Goal: Task Accomplishment & Management: Complete application form

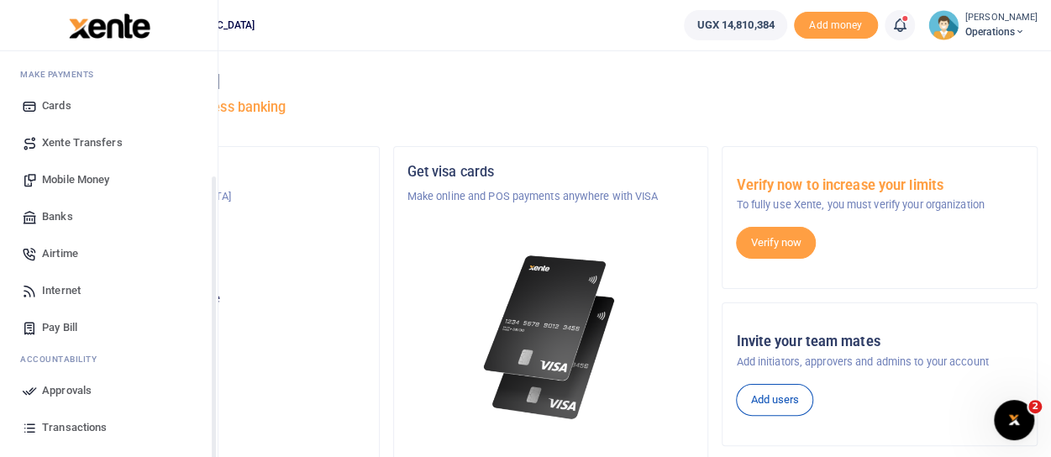
scroll to position [179, 0]
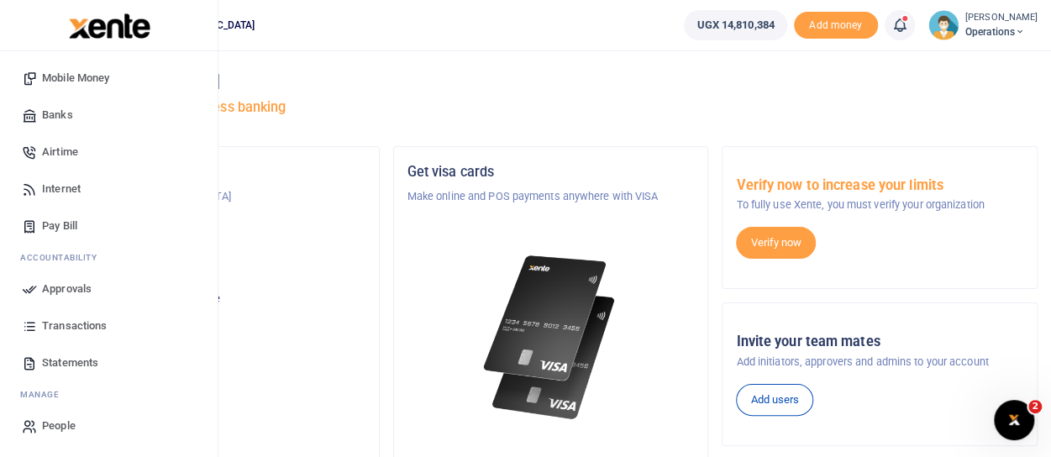
click at [72, 287] on span "Approvals" at bounding box center [67, 289] width 50 height 17
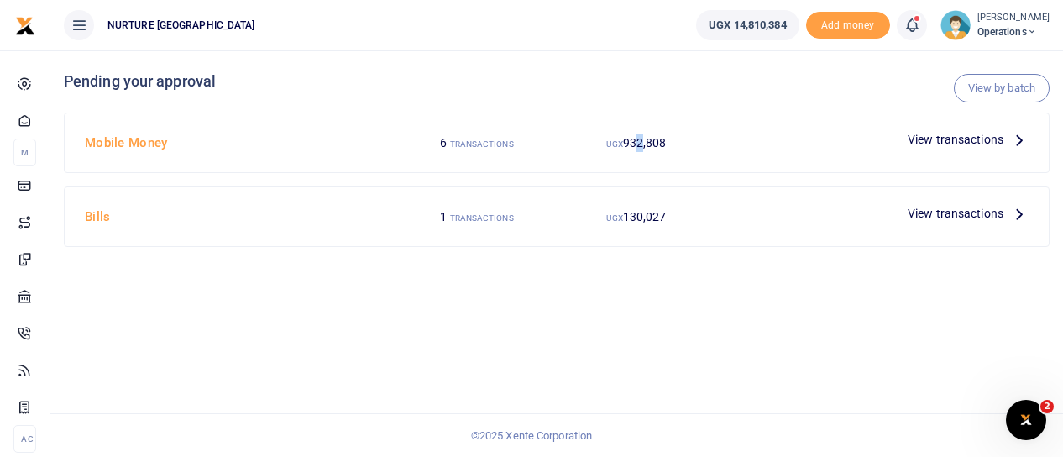
click at [642, 144] on span "932,808" at bounding box center [645, 142] width 44 height 13
click at [933, 142] on span "View transactions" at bounding box center [956, 139] width 96 height 18
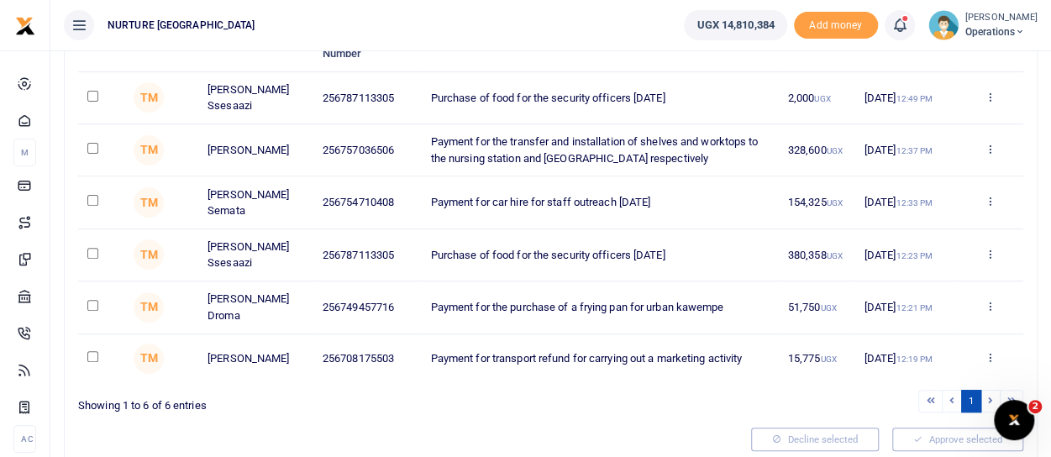
scroll to position [168, 0]
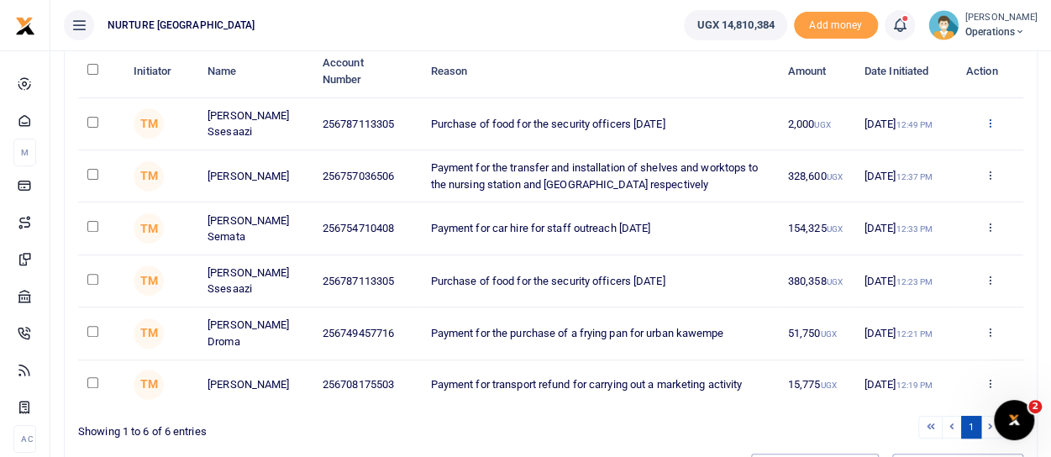
click at [991, 119] on icon at bounding box center [989, 123] width 11 height 12
click at [915, 189] on link "Decline" at bounding box center [927, 188] width 133 height 24
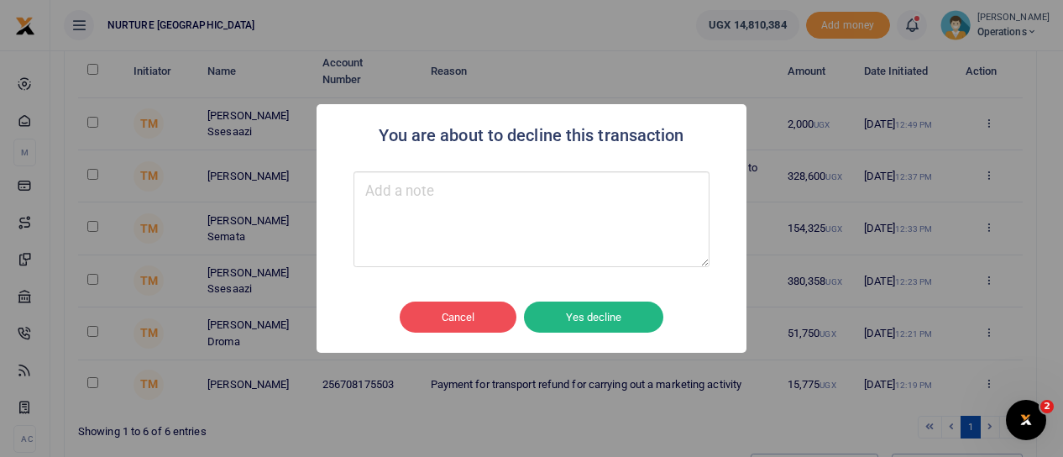
click at [445, 183] on textarea "Type your message here" at bounding box center [532, 219] width 356 height 96
type textarea "combine amount"
click at [600, 312] on button "Yes decline" at bounding box center [593, 318] width 139 height 32
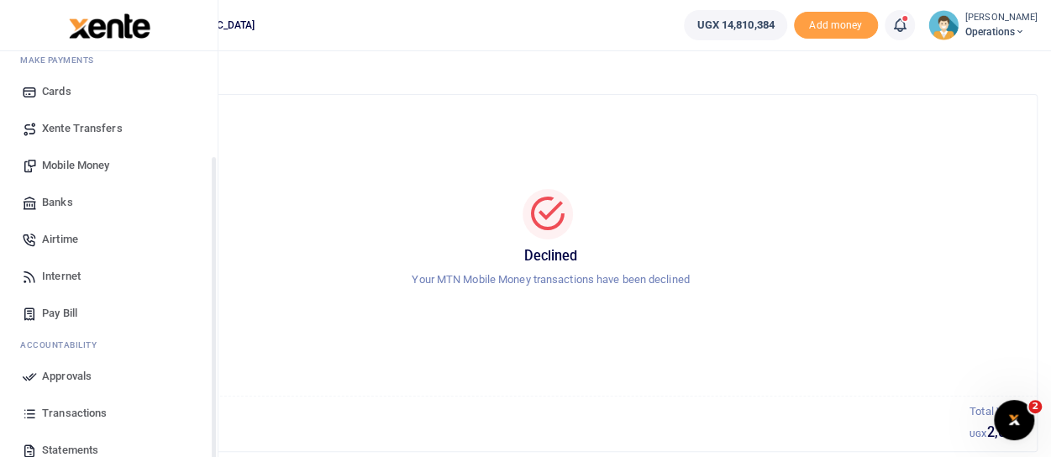
scroll to position [168, 0]
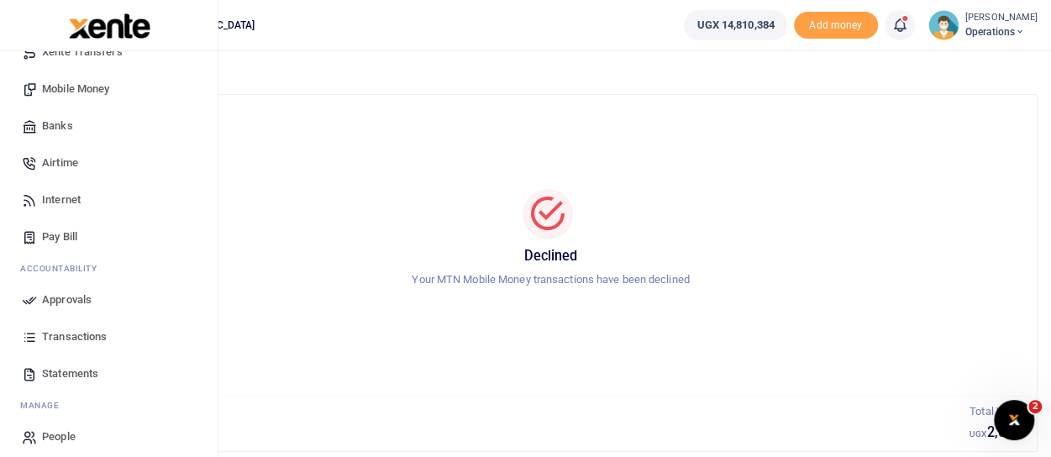
click at [64, 300] on span "Approvals" at bounding box center [67, 299] width 50 height 17
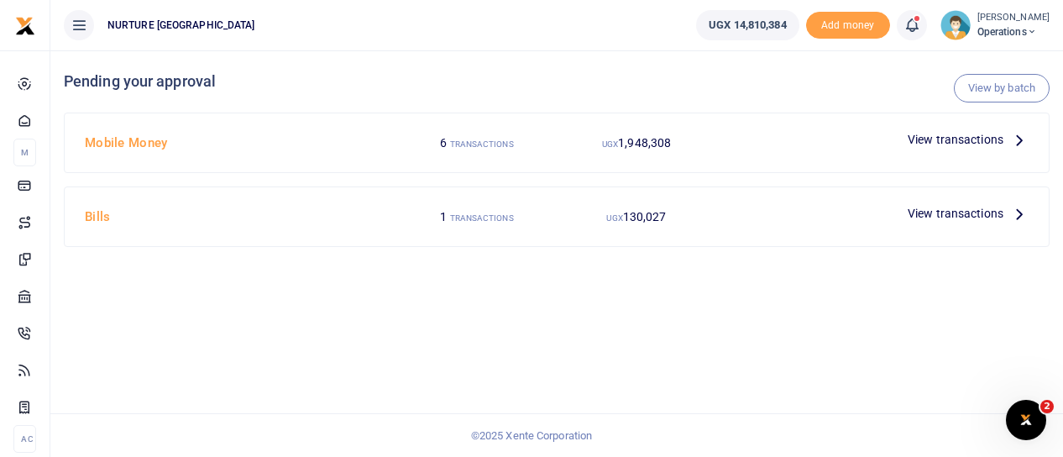
click at [924, 136] on span "View transactions" at bounding box center [956, 139] width 96 height 18
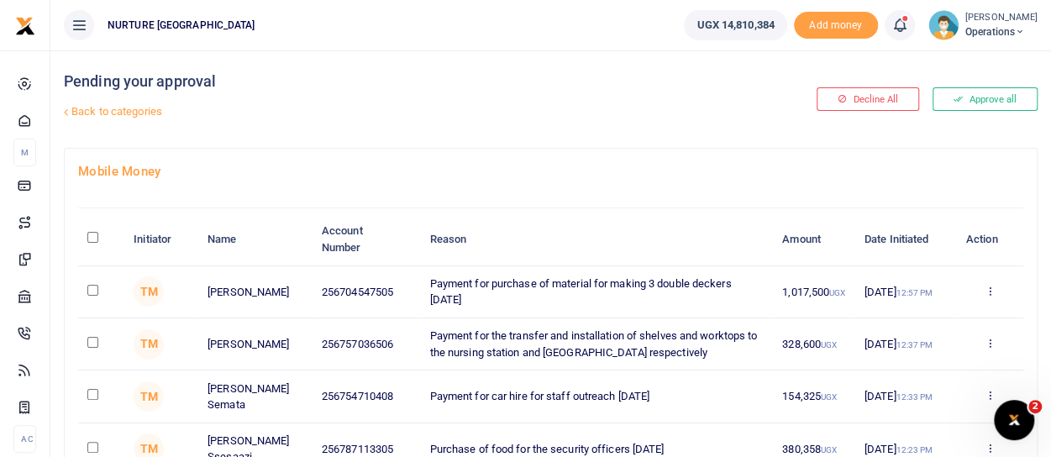
scroll to position [84, 0]
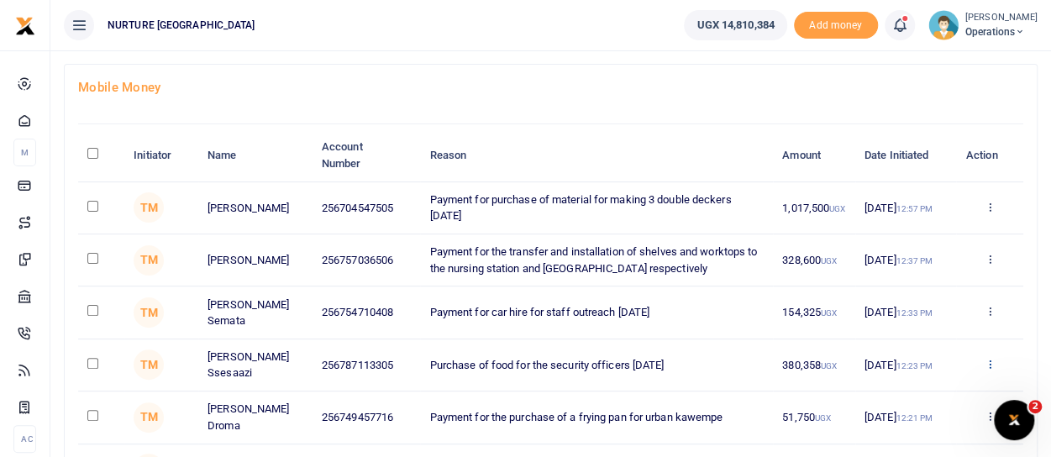
click at [988, 359] on icon at bounding box center [989, 364] width 11 height 12
click at [937, 267] on link "Approve" at bounding box center [927, 262] width 133 height 24
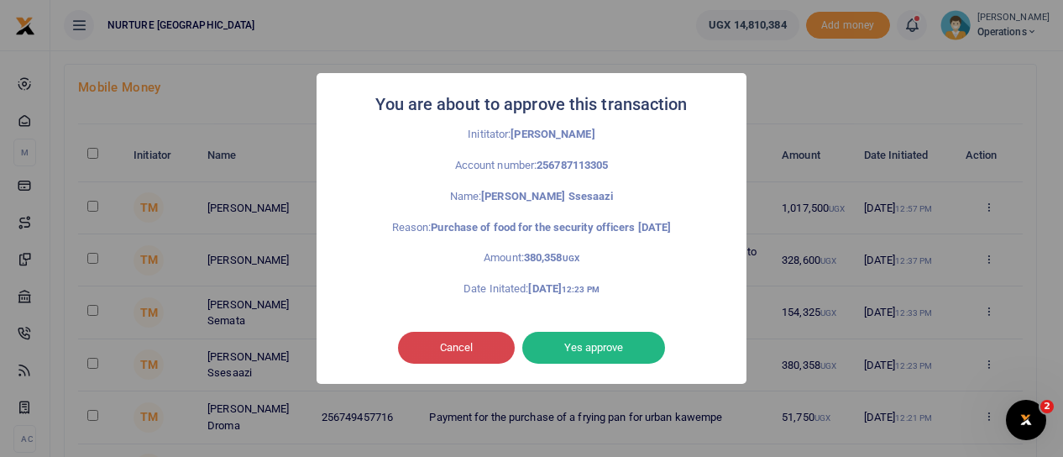
click at [454, 349] on button "Cancel" at bounding box center [456, 348] width 117 height 32
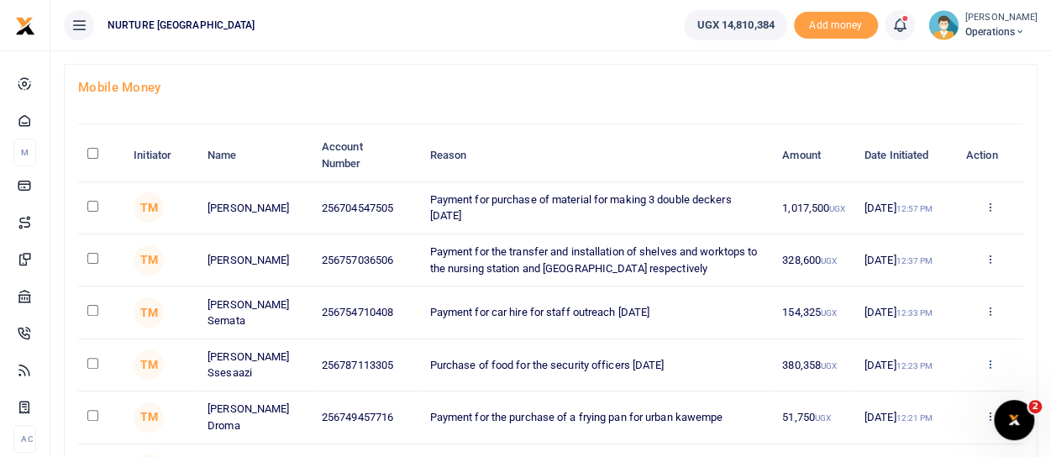
click at [991, 361] on icon at bounding box center [989, 364] width 11 height 12
click at [941, 297] on link "Decline" at bounding box center [927, 299] width 133 height 24
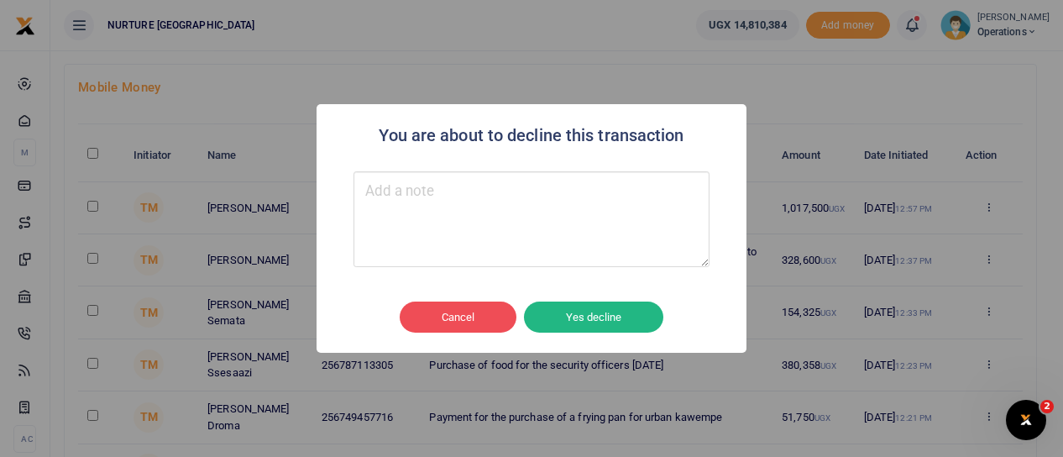
click at [523, 213] on textarea "Type your message here" at bounding box center [532, 219] width 356 height 96
type textarea "combine amount"
click at [594, 313] on button "Yes decline" at bounding box center [593, 318] width 139 height 32
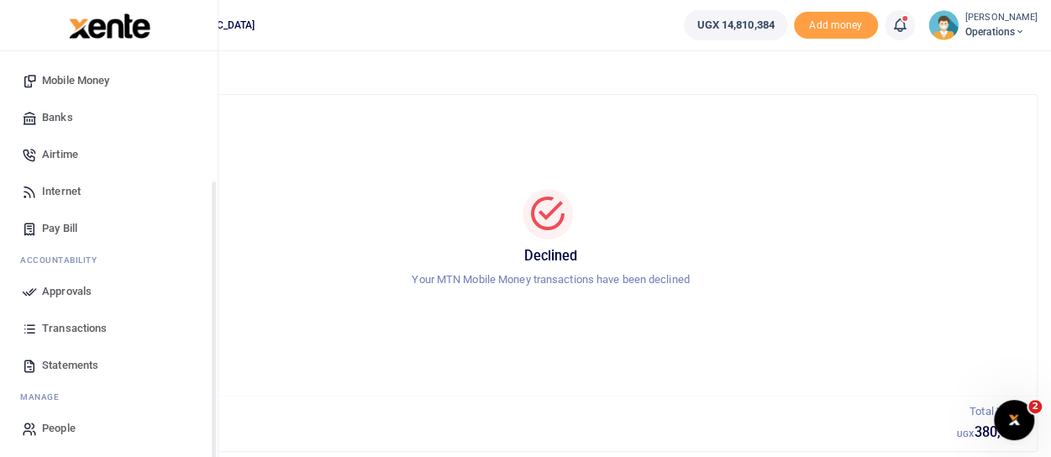
scroll to position [179, 0]
click at [64, 285] on span "Approvals" at bounding box center [67, 289] width 50 height 17
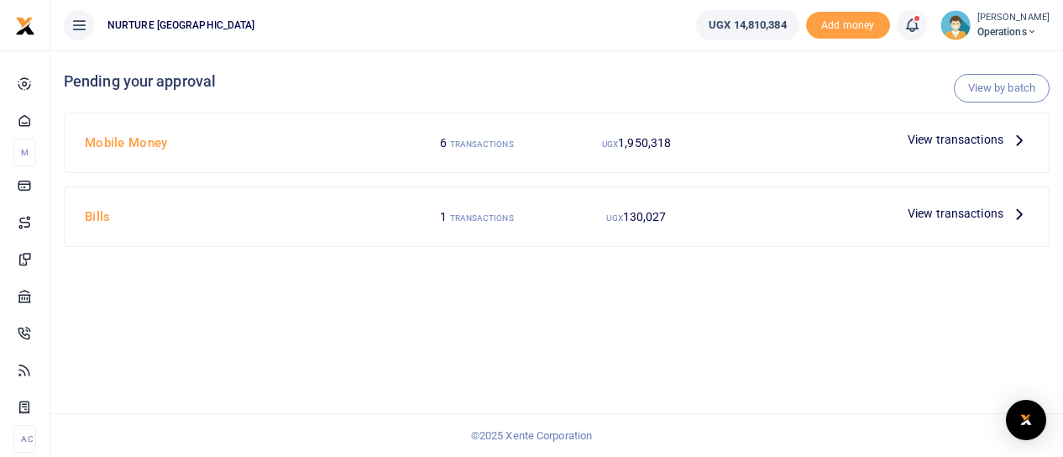
click at [908, 136] on div "View transactions" at bounding box center [968, 139] width 134 height 25
click at [966, 140] on span "View transactions" at bounding box center [956, 139] width 96 height 18
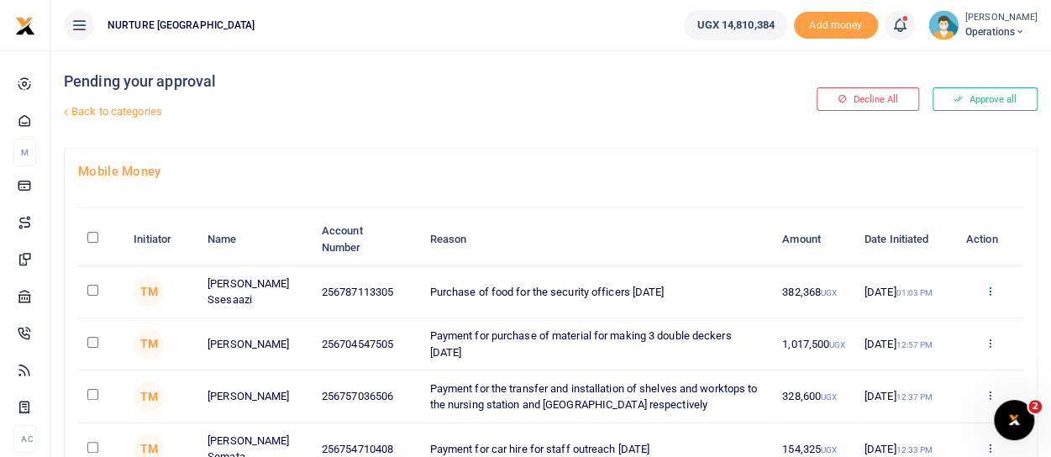
click at [986, 289] on icon at bounding box center [989, 291] width 11 height 12
click at [922, 317] on link "Approve" at bounding box center [927, 319] width 133 height 24
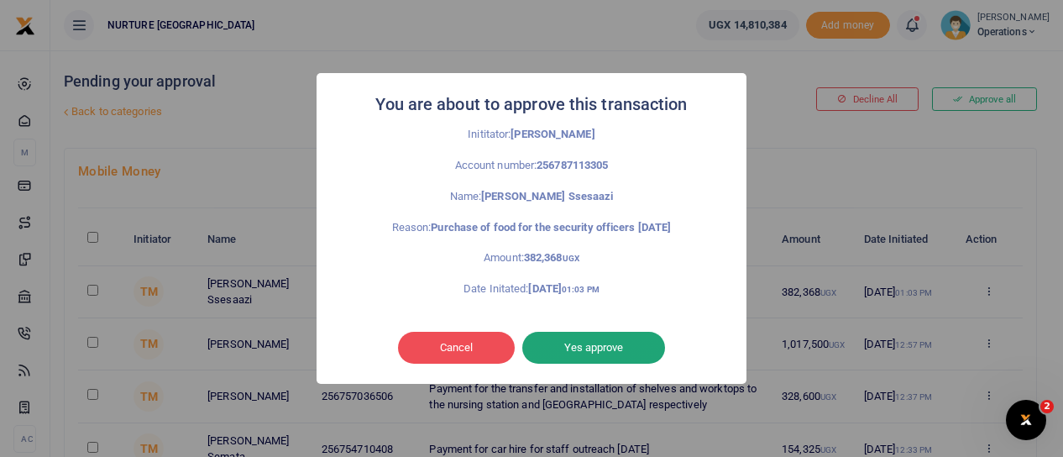
click at [612, 352] on button "Yes approve" at bounding box center [593, 348] width 143 height 32
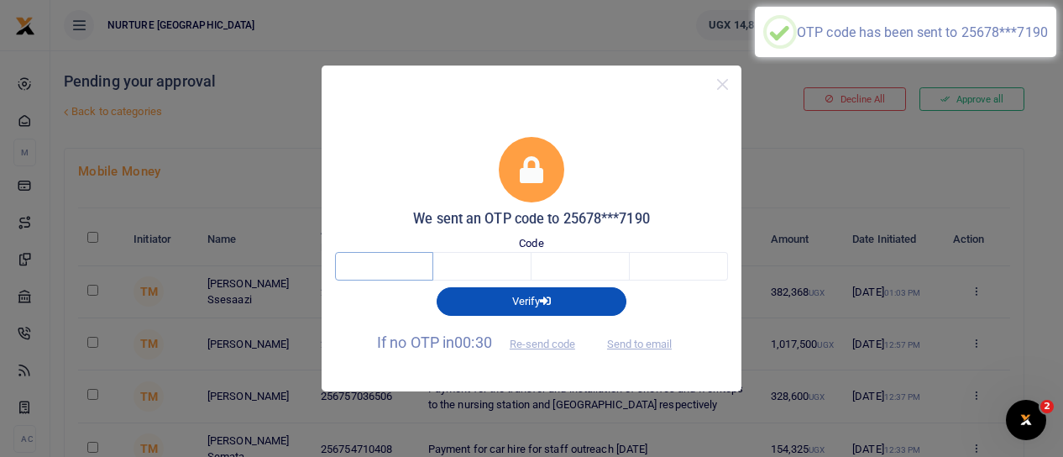
click at [375, 269] on input "text" at bounding box center [384, 266] width 98 height 29
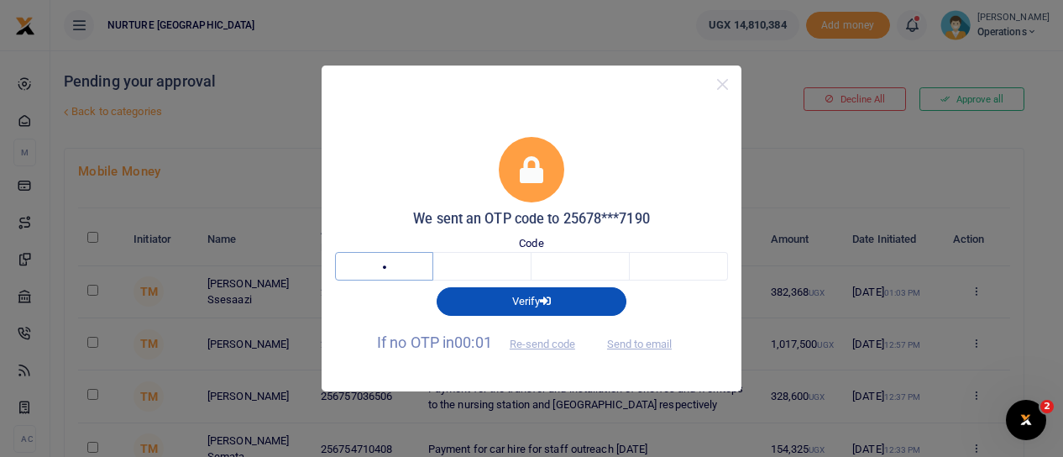
type input "6"
type input "3"
type input "0"
type input "7"
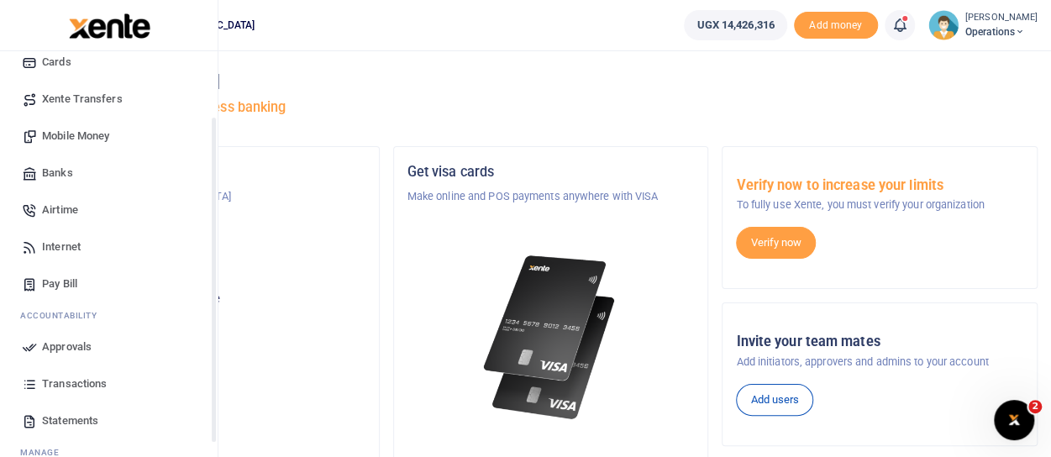
scroll to position [168, 0]
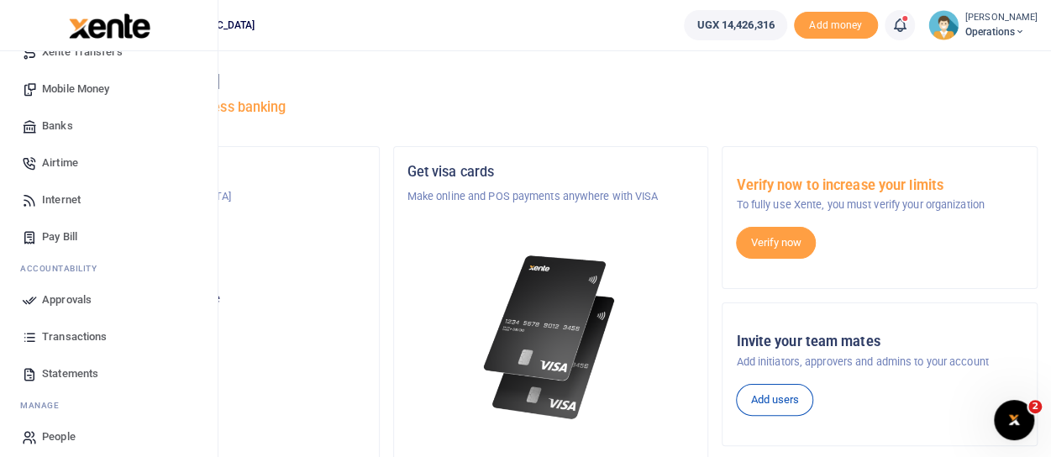
click at [60, 298] on span "Approvals" at bounding box center [67, 299] width 50 height 17
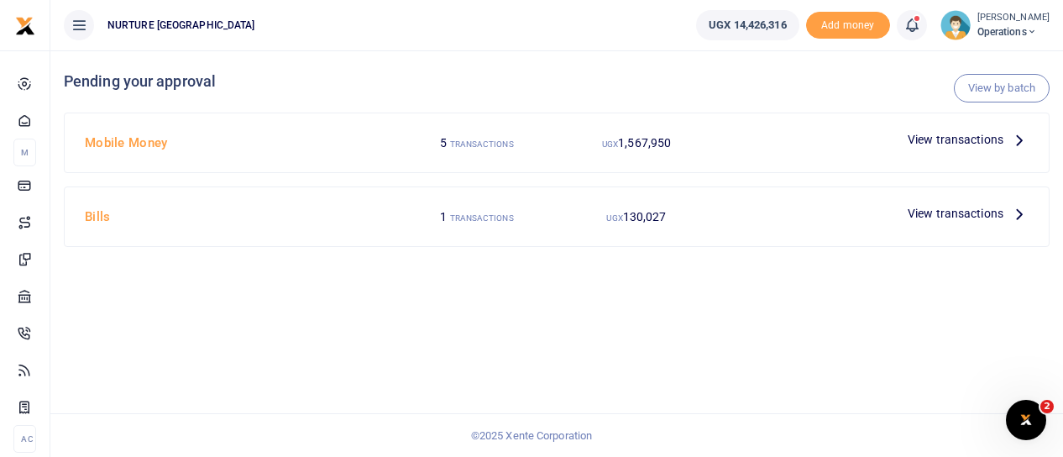
click at [921, 135] on span "View transactions" at bounding box center [956, 139] width 96 height 18
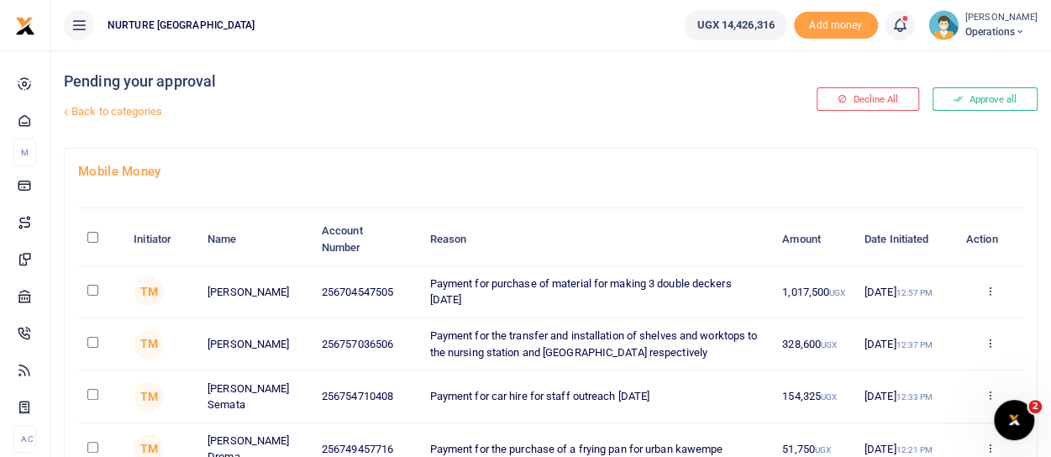
click at [89, 290] on input "checkbox" at bounding box center [92, 290] width 11 height 11
checkbox input "true"
click at [92, 339] on input "checkbox" at bounding box center [92, 342] width 11 height 11
checkbox input "true"
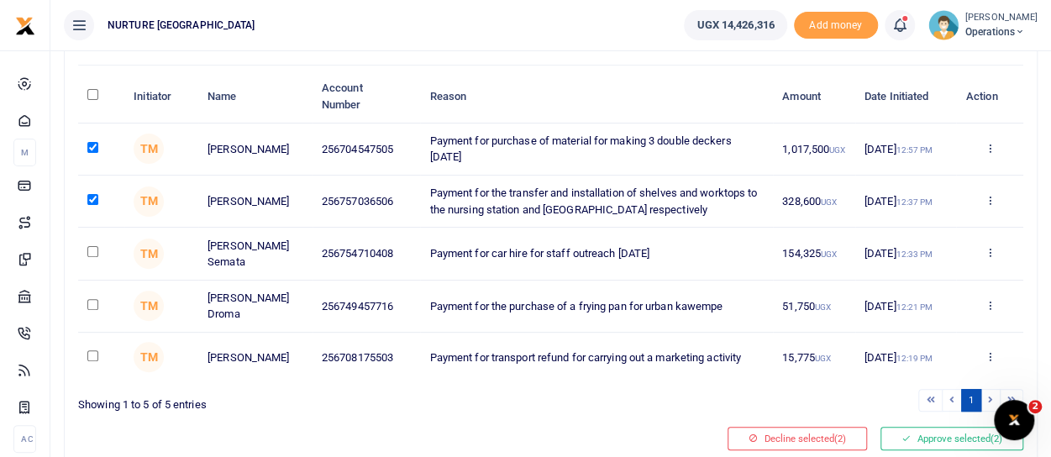
scroll to position [168, 0]
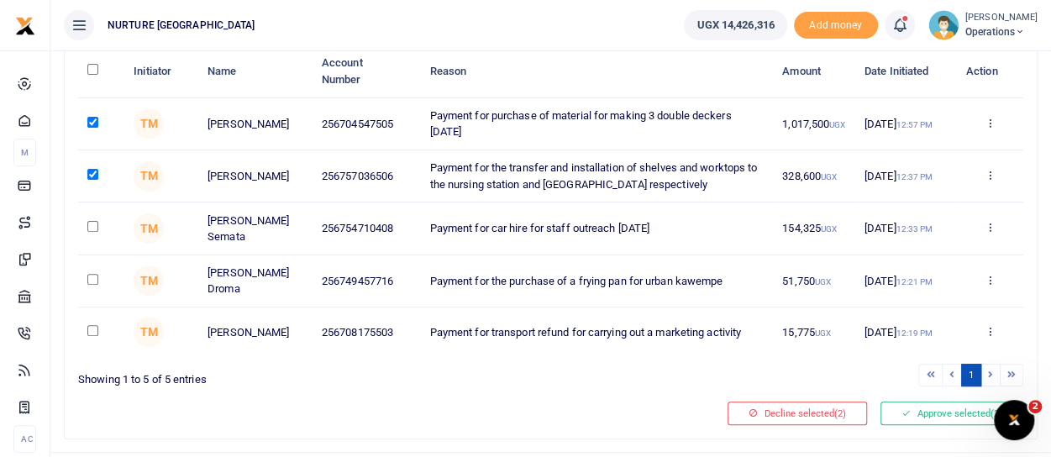
click at [88, 228] on input "checkbox" at bounding box center [92, 226] width 11 height 11
checkbox input "true"
click at [92, 277] on input "checkbox" at bounding box center [92, 279] width 11 height 11
checkbox input "true"
click at [92, 327] on input "checkbox" at bounding box center [92, 330] width 11 height 11
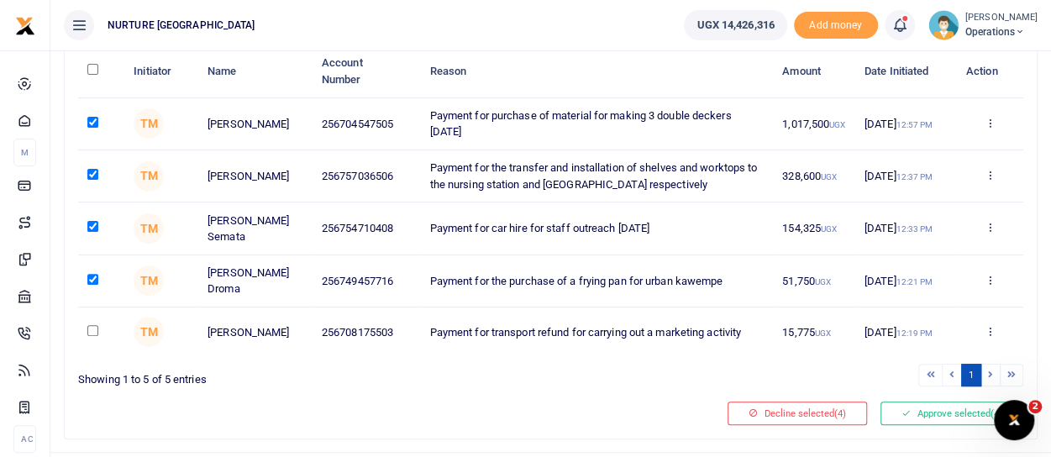
checkbox input "true"
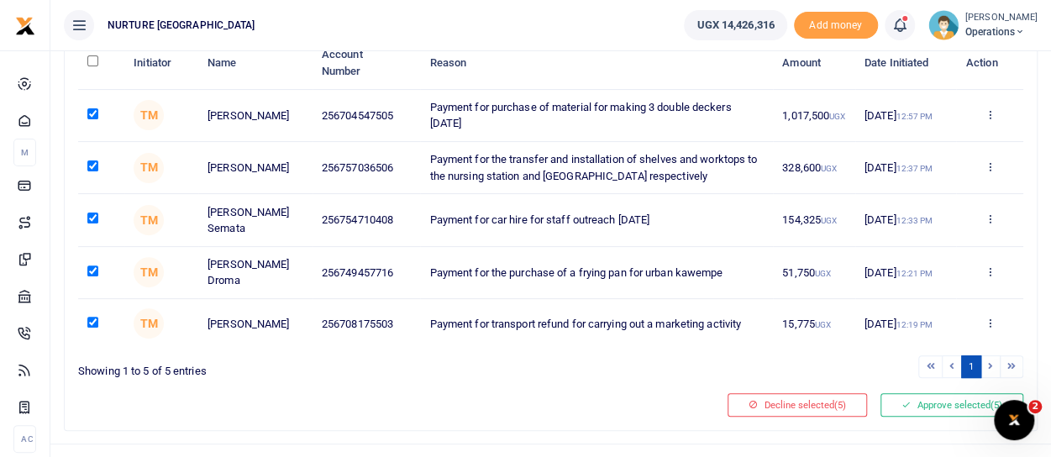
scroll to position [205, 0]
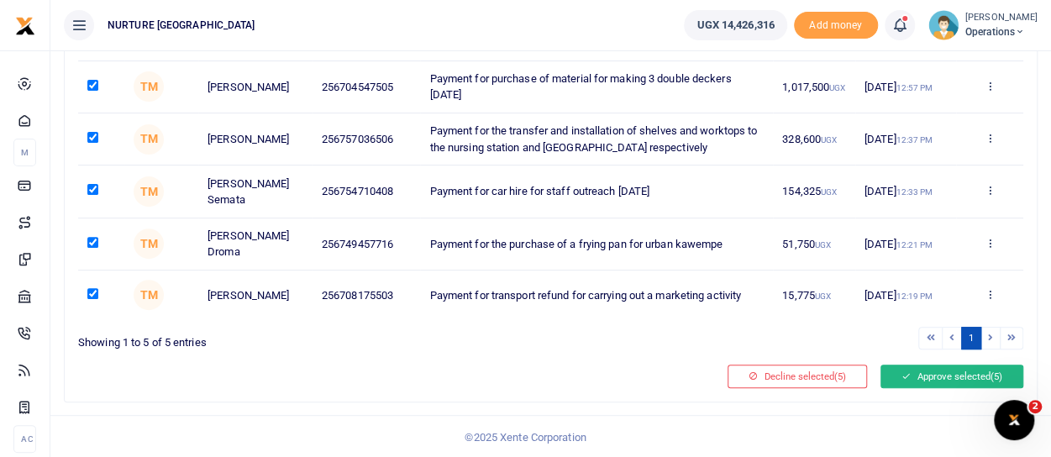
click at [913, 372] on button "Approve selected (5)" at bounding box center [951, 377] width 143 height 24
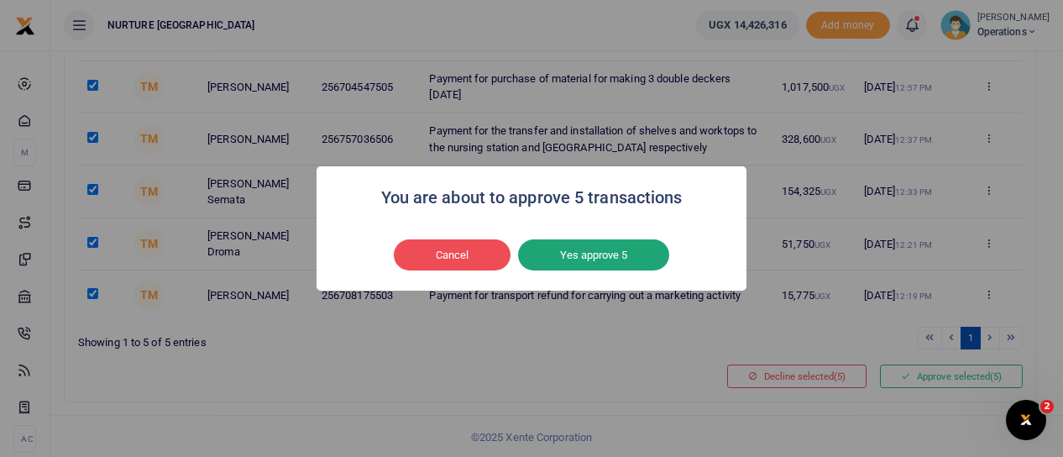
click at [594, 253] on button "Yes approve 5" at bounding box center [593, 255] width 151 height 32
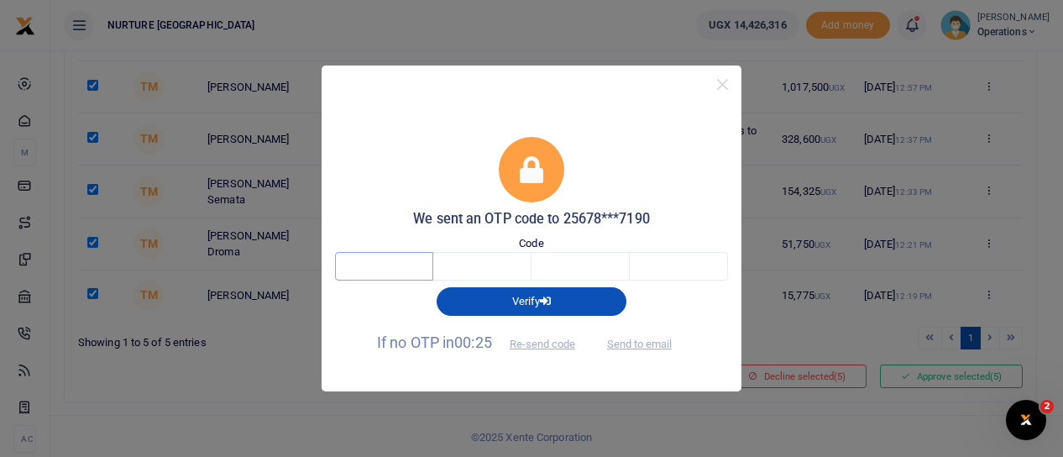
click at [381, 265] on input "text" at bounding box center [384, 266] width 98 height 29
type input "8"
type input "6"
type input "0"
type input "9"
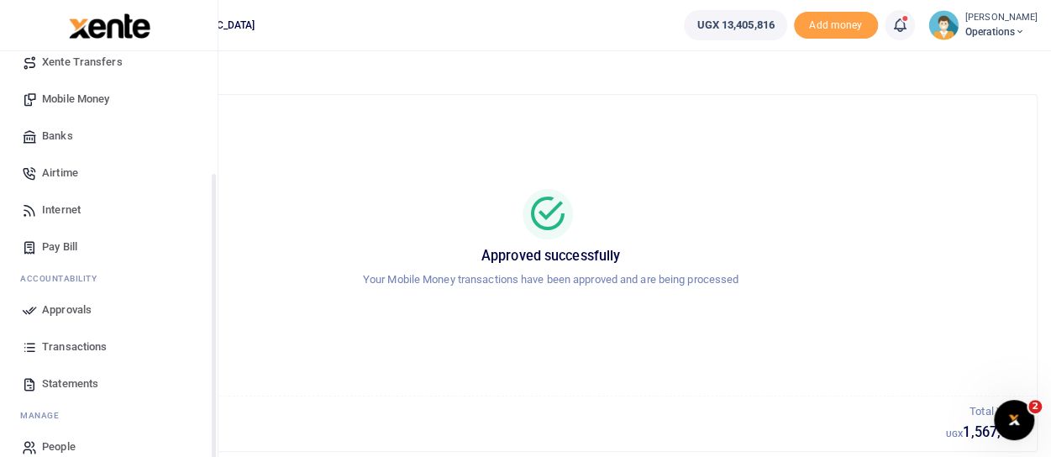
scroll to position [168, 0]
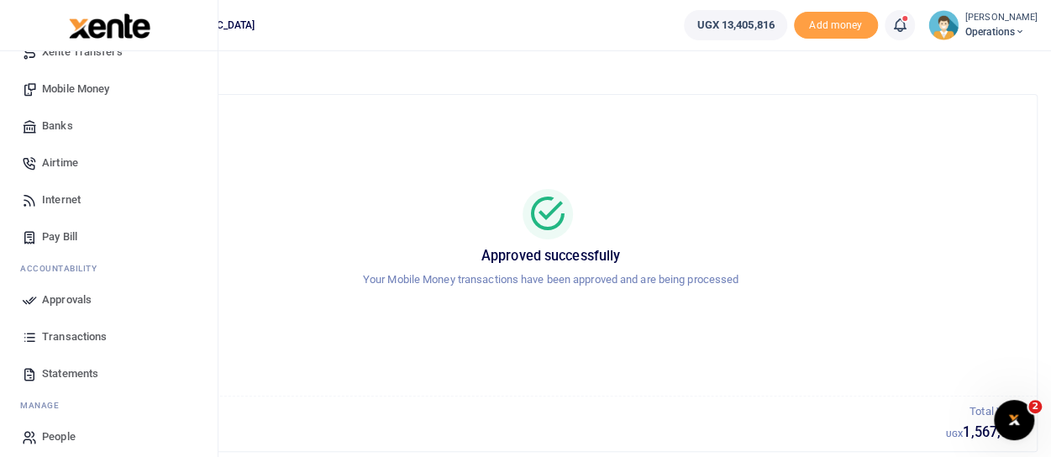
click at [69, 300] on span "Approvals" at bounding box center [67, 299] width 50 height 17
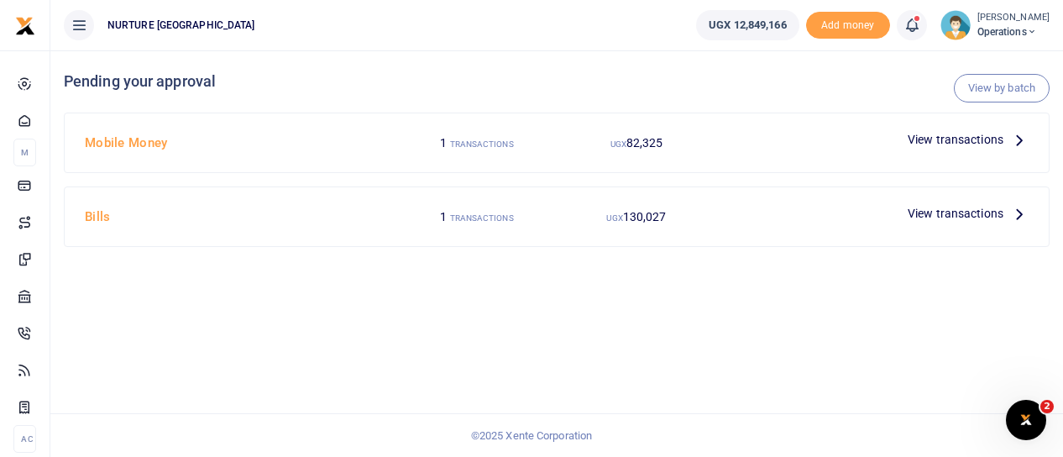
click at [936, 140] on span "View transactions" at bounding box center [956, 139] width 96 height 18
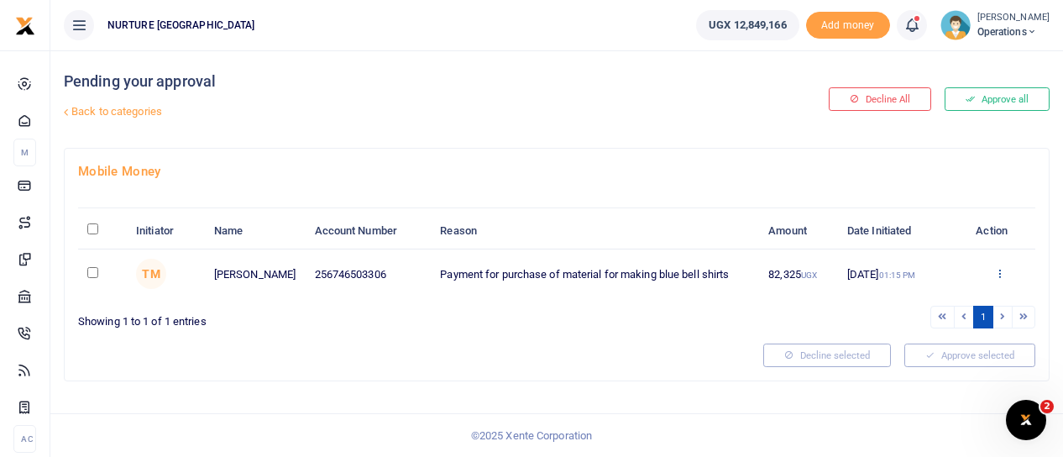
click at [999, 273] on icon at bounding box center [1000, 273] width 11 height 12
click at [950, 297] on link "Approve" at bounding box center [938, 301] width 133 height 24
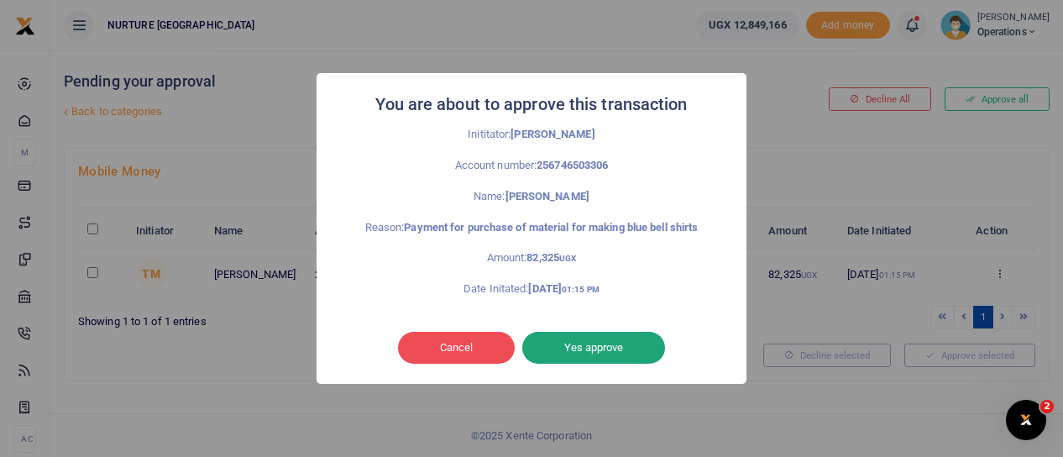
click at [595, 350] on button "Yes approve" at bounding box center [593, 348] width 143 height 32
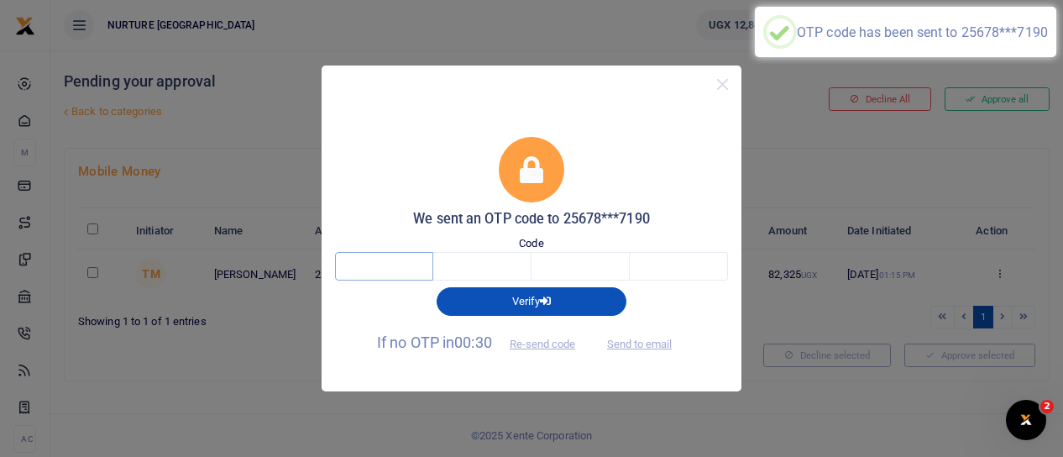
click at [398, 265] on input "text" at bounding box center [384, 266] width 98 height 29
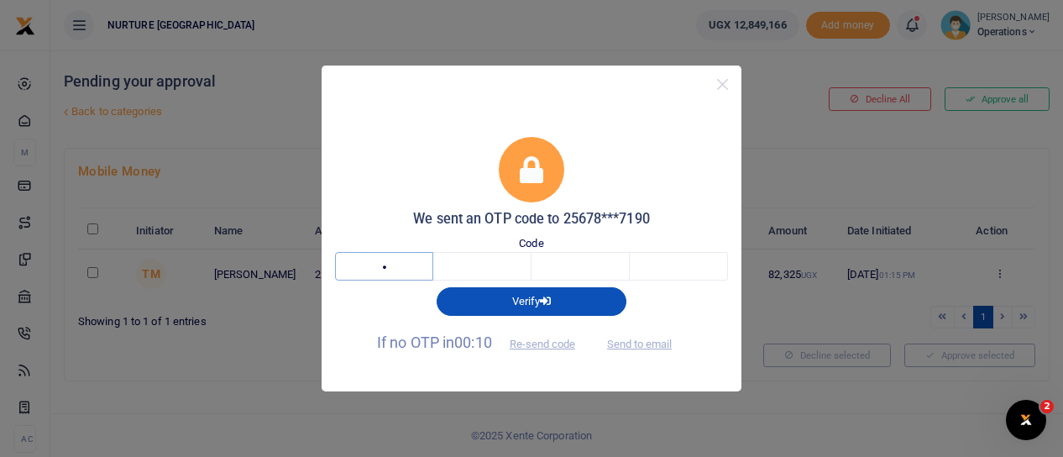
type input "8"
type input "6"
type input "0"
type input "9"
click at [405, 264] on input "8" at bounding box center [384, 265] width 98 height 29
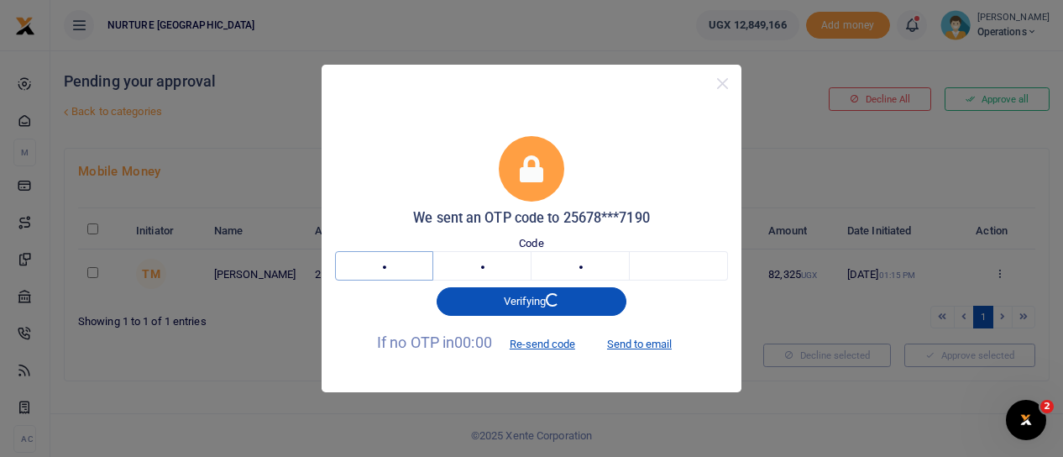
type input "3"
type input "2"
type input "3"
type input "9"
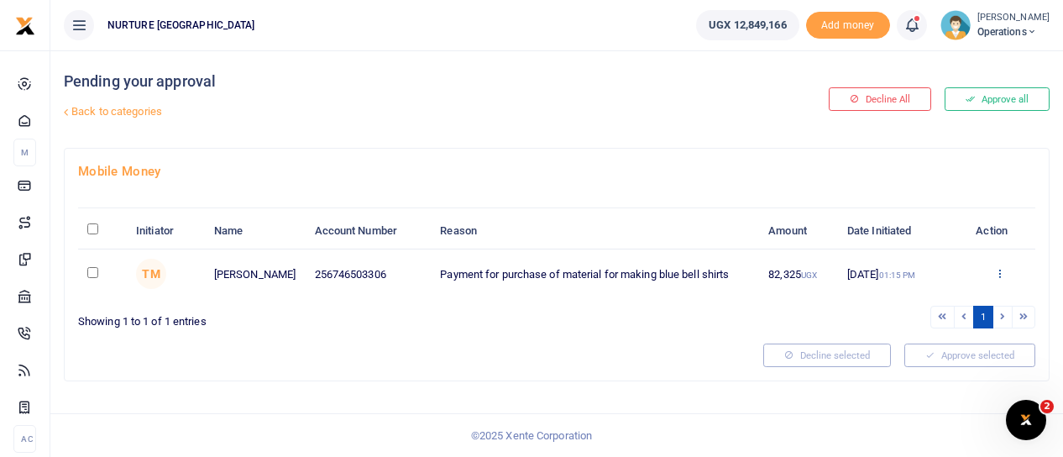
click at [999, 267] on icon at bounding box center [1000, 273] width 11 height 12
click at [94, 226] on input "\a \a : activate to sort column descending" at bounding box center [92, 228] width 11 height 11
checkbox input "true"
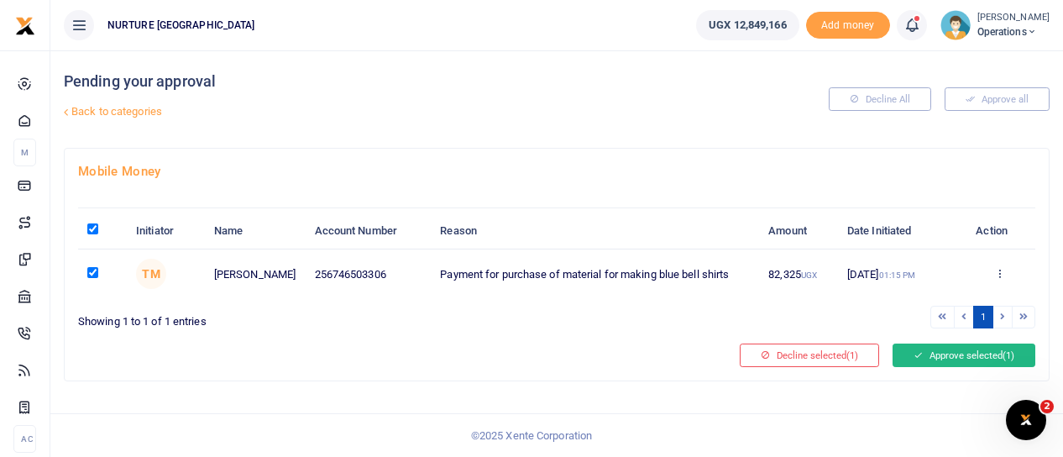
click at [970, 352] on button "Approve selected (1)" at bounding box center [964, 356] width 143 height 24
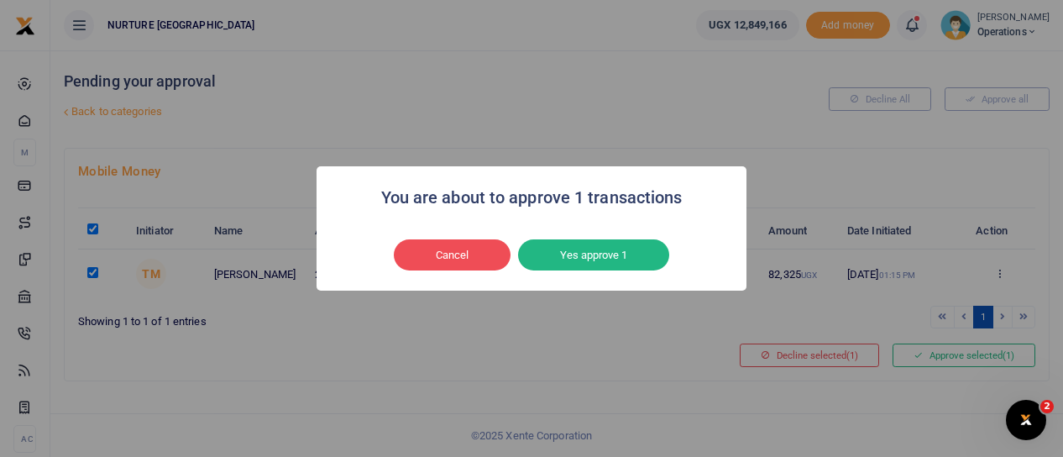
click at [597, 253] on button "Yes approve 1" at bounding box center [593, 255] width 151 height 32
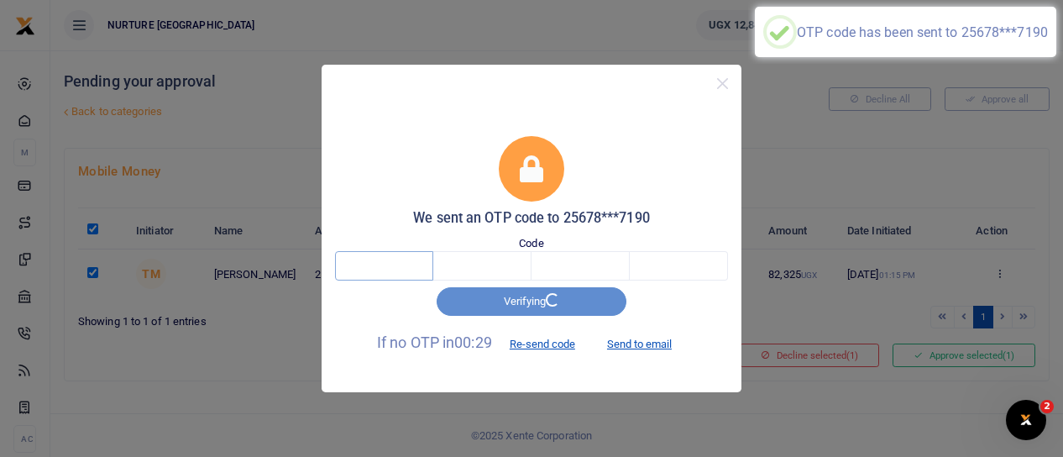
click at [403, 267] on input "text" at bounding box center [384, 265] width 98 height 29
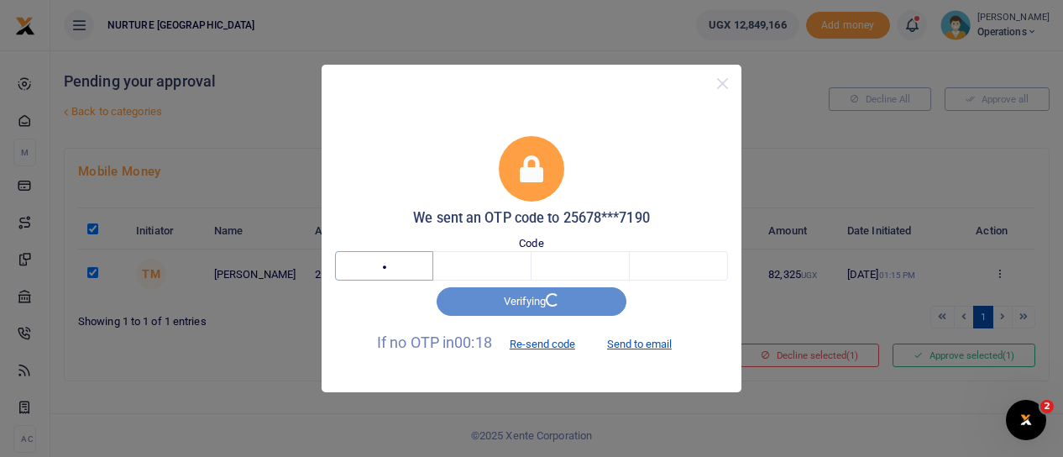
type input "5"
type input "8"
type input "3"
type input "9"
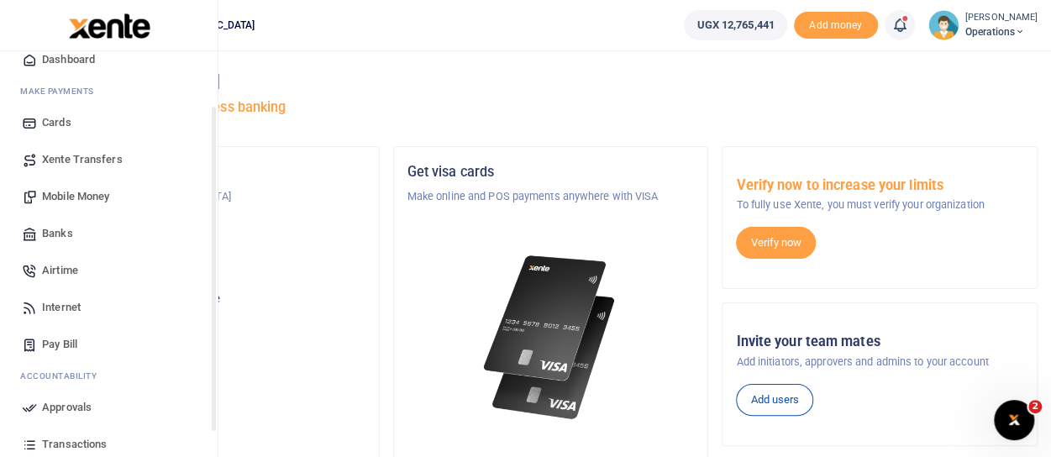
scroll to position [179, 0]
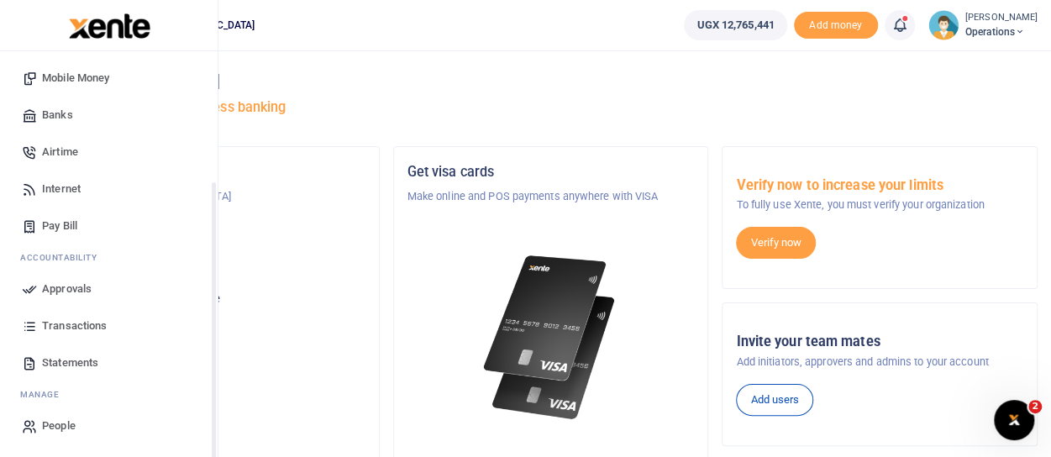
click at [71, 281] on span "Approvals" at bounding box center [67, 289] width 50 height 17
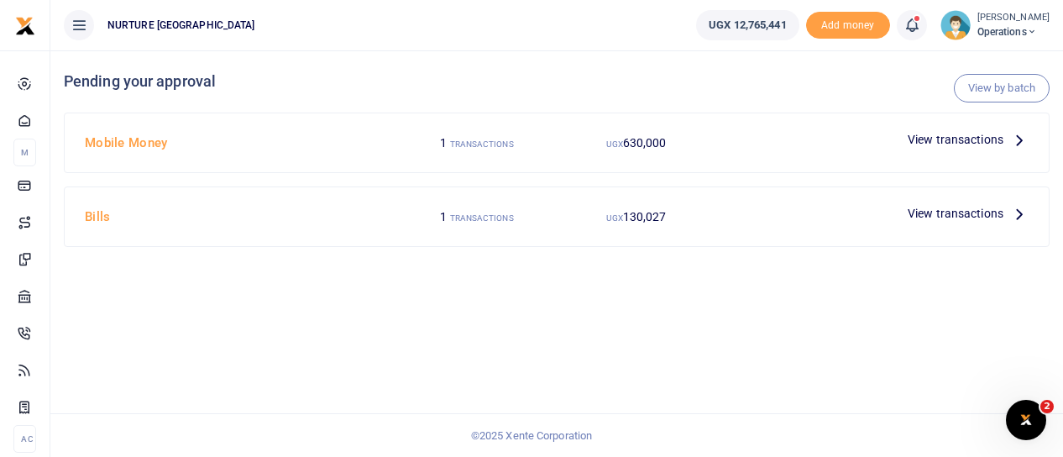
click at [925, 140] on span "View transactions" at bounding box center [956, 139] width 96 height 18
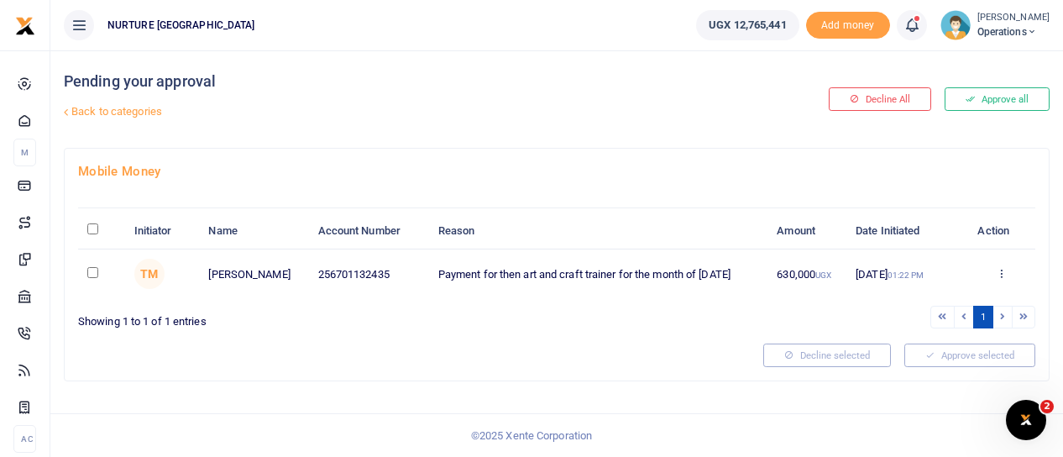
click at [87, 229] on input "\a \a : activate to sort column descending" at bounding box center [92, 228] width 11 height 11
checkbox input "true"
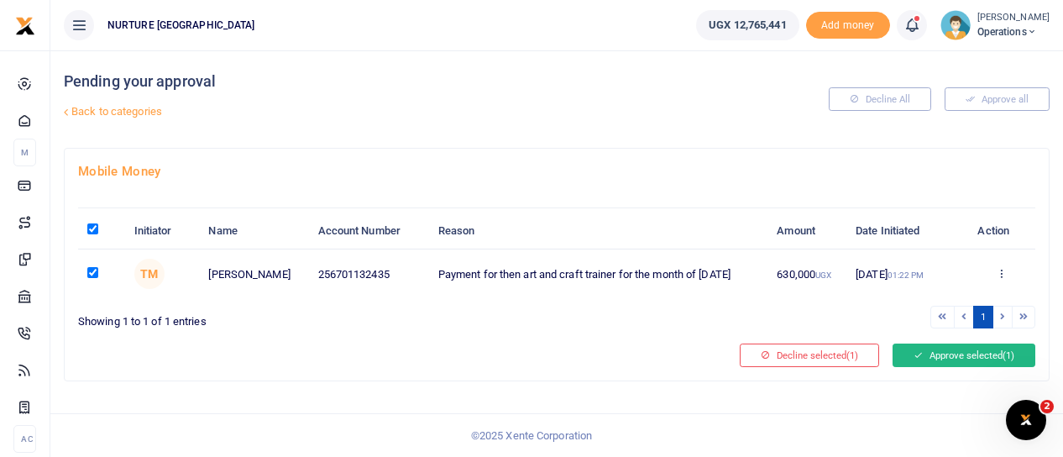
click at [914, 350] on icon at bounding box center [918, 355] width 9 height 12
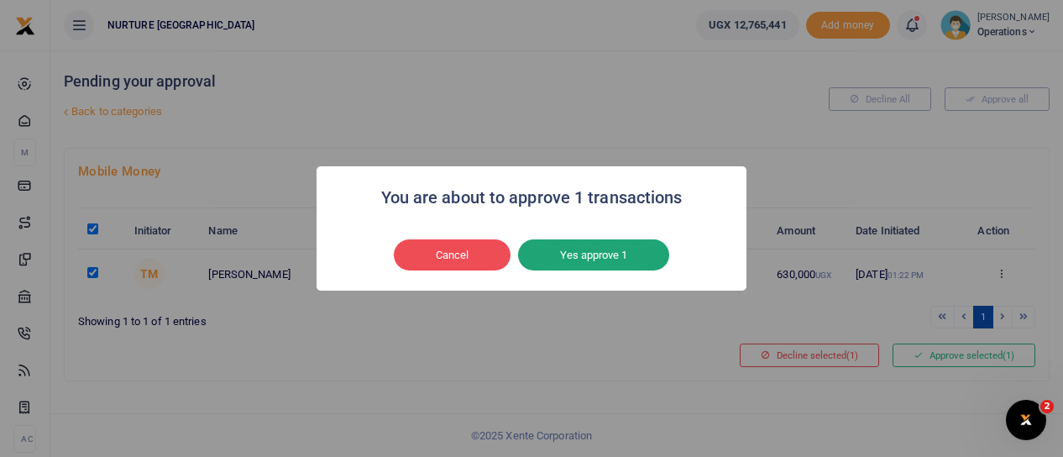
click at [595, 249] on button "Yes approve 1" at bounding box center [593, 255] width 151 height 32
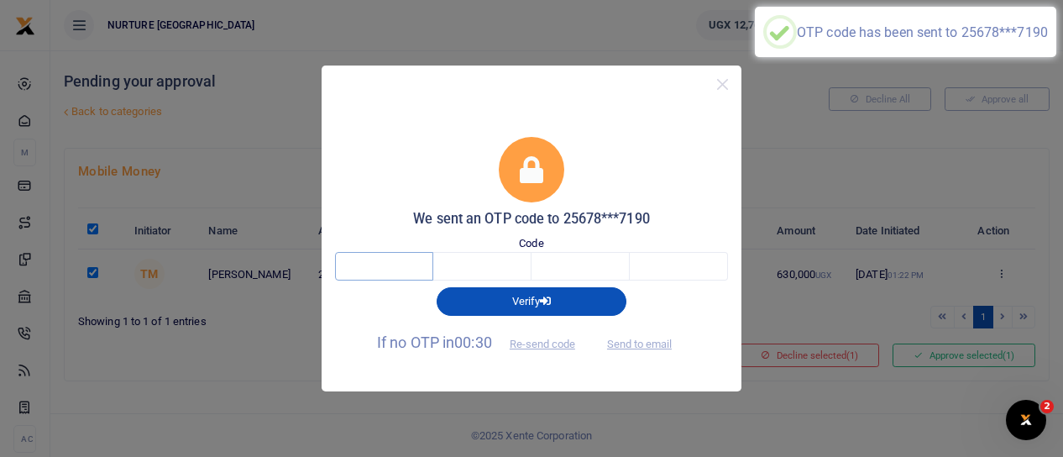
click at [398, 273] on input "text" at bounding box center [384, 266] width 98 height 29
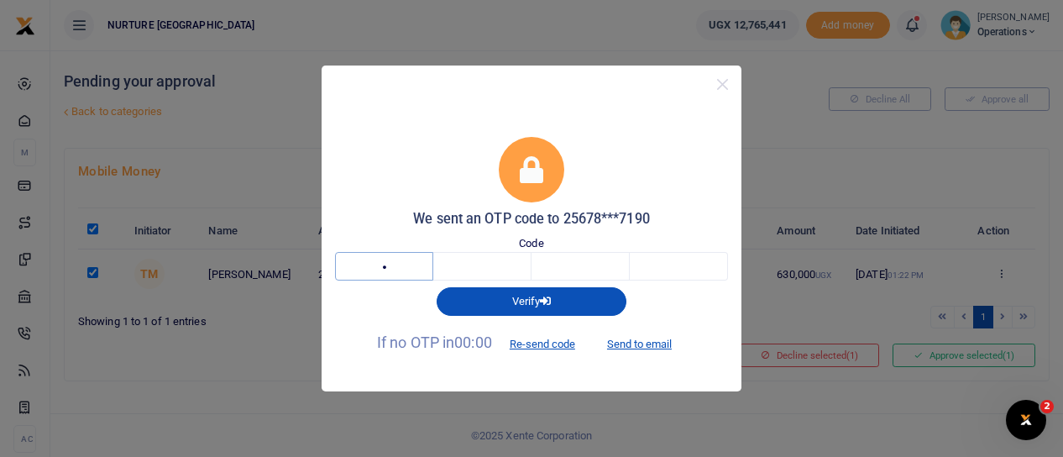
type input "5"
type input "9"
type input "6"
